Goal: Find specific page/section: Find specific page/section

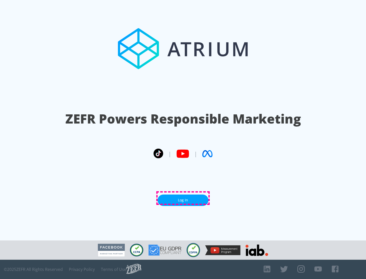
click at [183, 198] on link "Log In" at bounding box center [182, 200] width 51 height 11
